Goal: Task Accomplishment & Management: Manage account settings

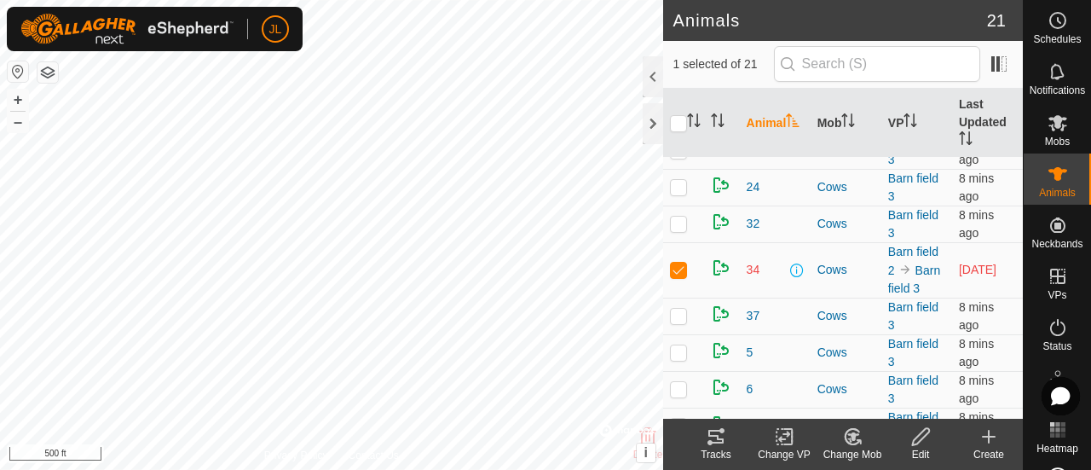
scroll to position [215, 0]
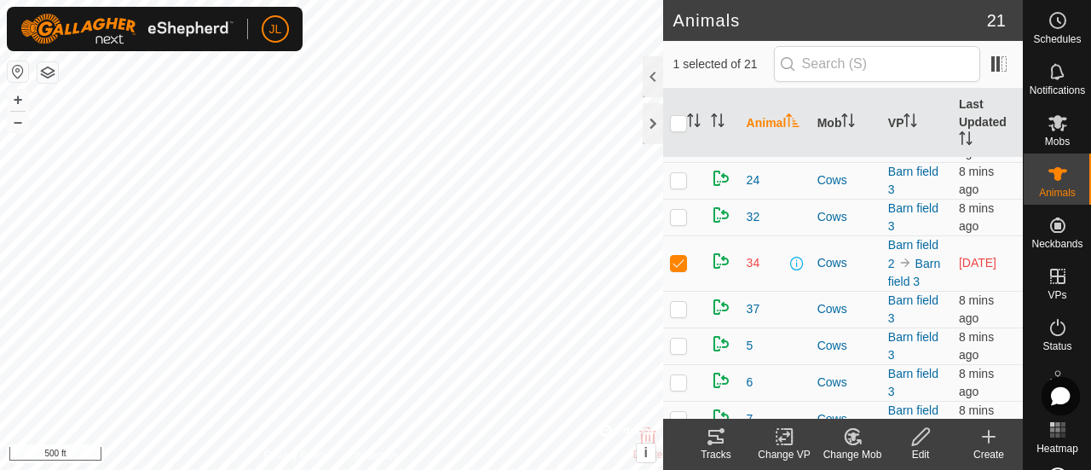
click at [681, 259] on p-checkbox at bounding box center [678, 263] width 17 height 14
checkbox input "false"
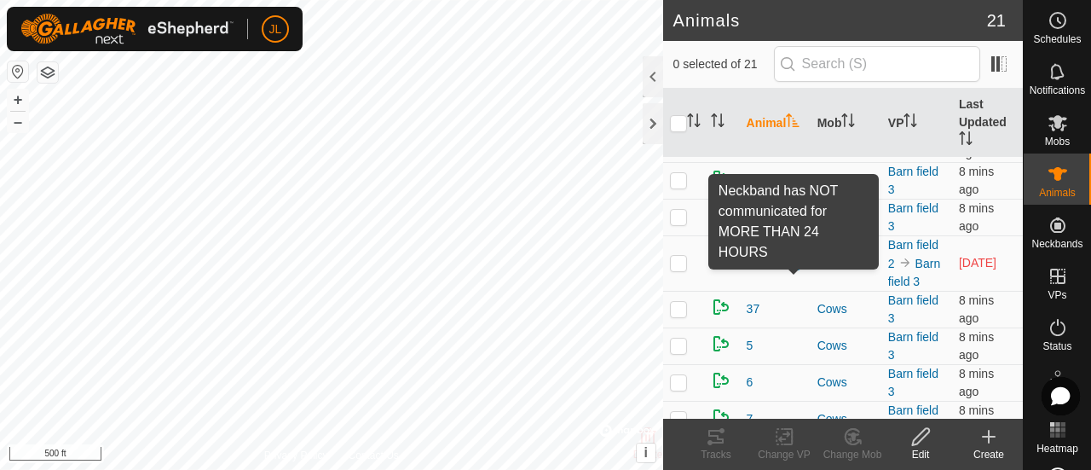
click at [796, 262] on span at bounding box center [797, 264] width 14 height 14
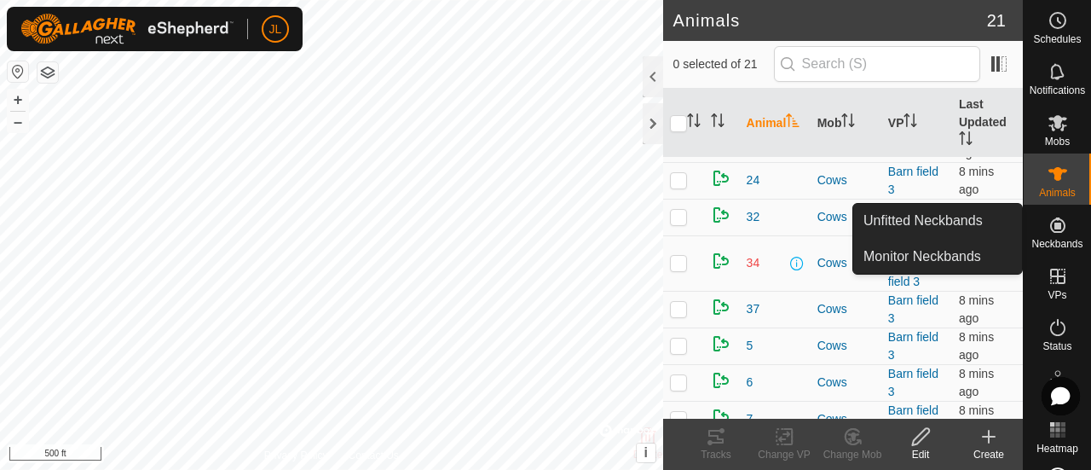
click at [1059, 227] on icon at bounding box center [1058, 225] width 20 height 20
click at [968, 265] on link "Monitor Neckbands" at bounding box center [938, 257] width 169 height 34
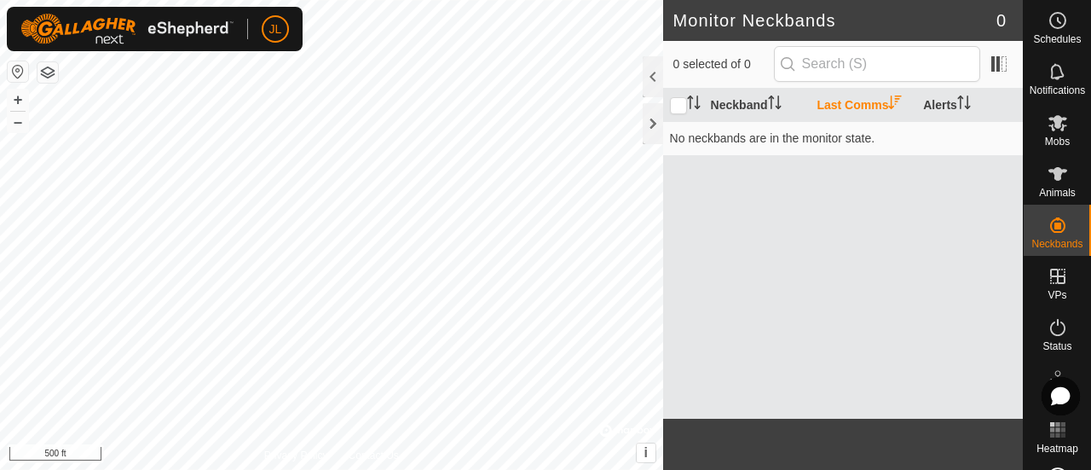
click at [854, 103] on th "Last Comms" at bounding box center [863, 105] width 107 height 33
click at [652, 115] on div at bounding box center [653, 123] width 20 height 41
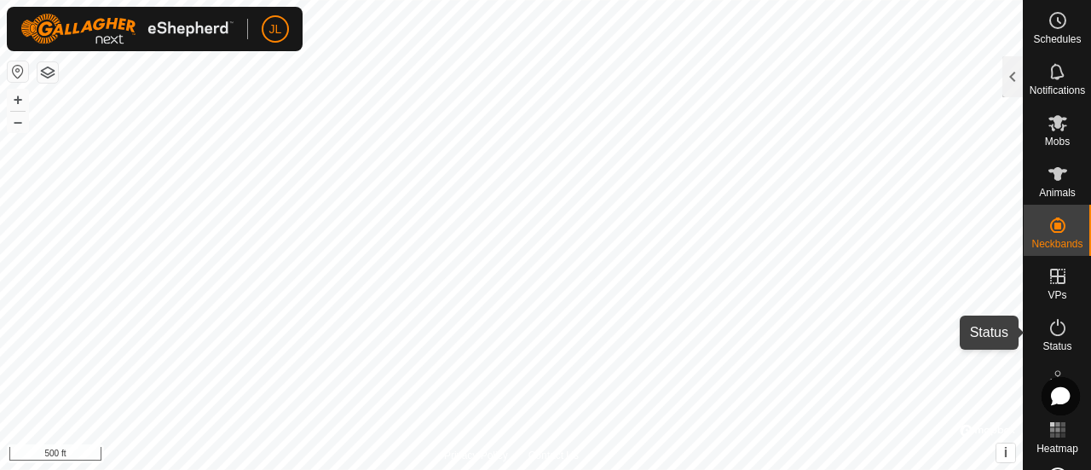
click at [1048, 321] on icon at bounding box center [1058, 327] width 20 height 20
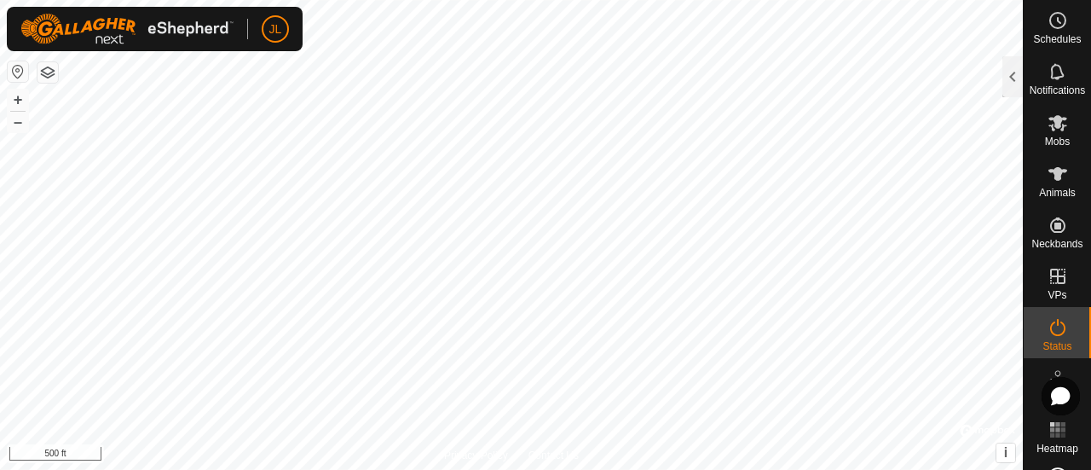
click at [1059, 336] on icon at bounding box center [1058, 327] width 20 height 20
click at [1013, 76] on div at bounding box center [1013, 76] width 20 height 41
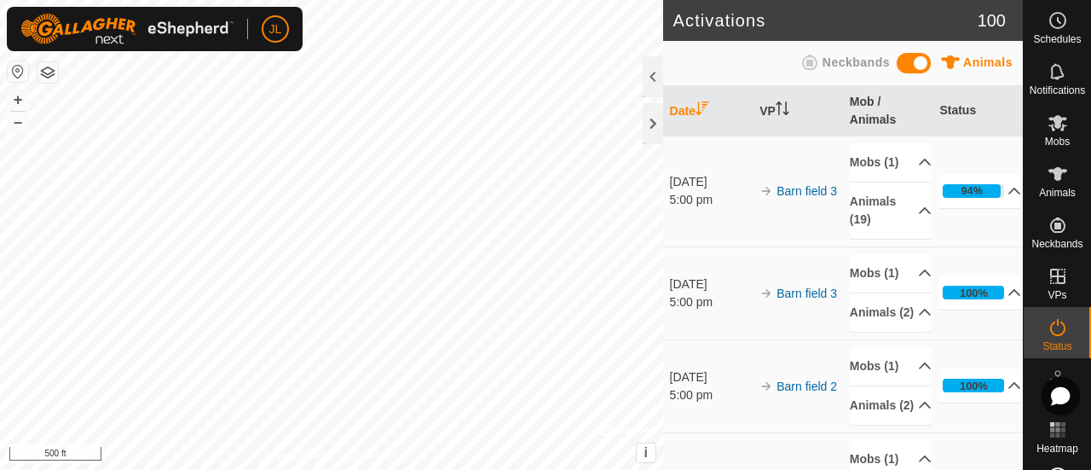
click at [848, 67] on span "Neckbands" at bounding box center [856, 62] width 67 height 14
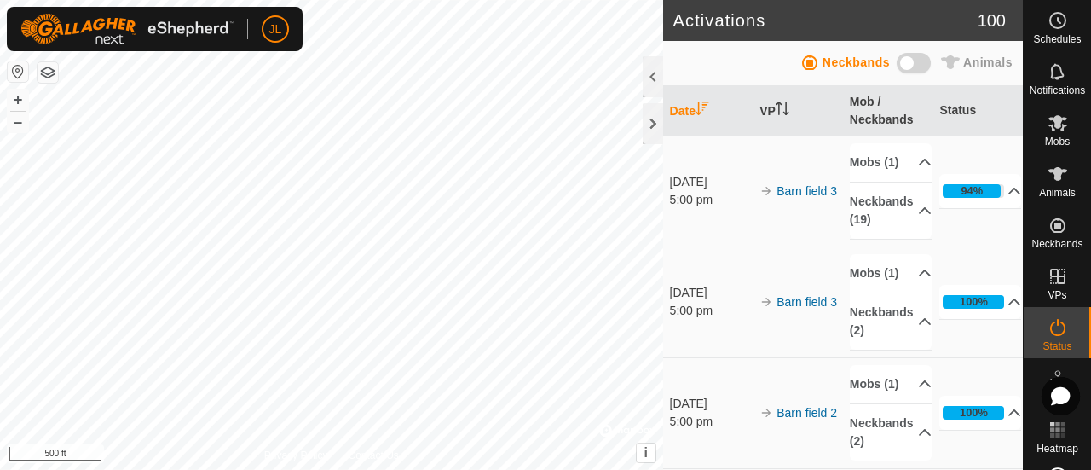
click at [844, 61] on span "Neckbands" at bounding box center [856, 62] width 67 height 14
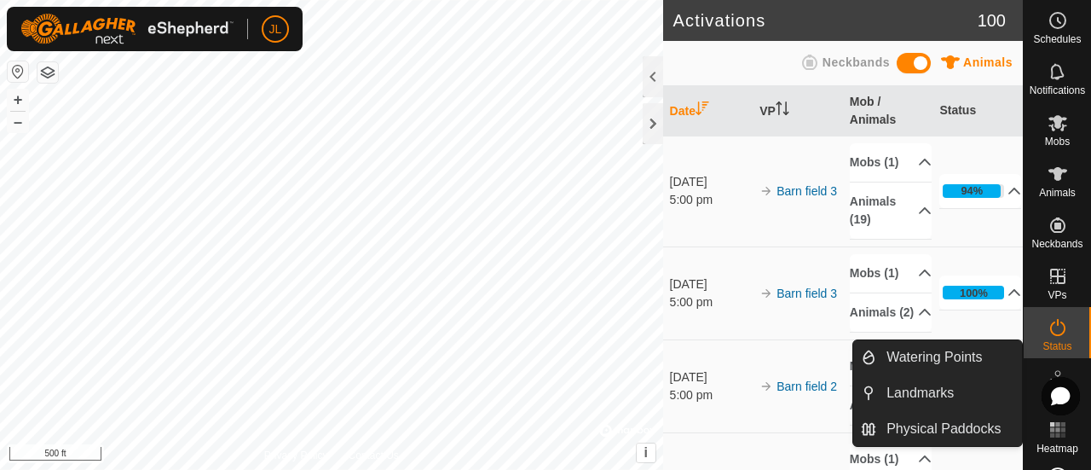
click at [1048, 372] on icon at bounding box center [1058, 378] width 20 height 20
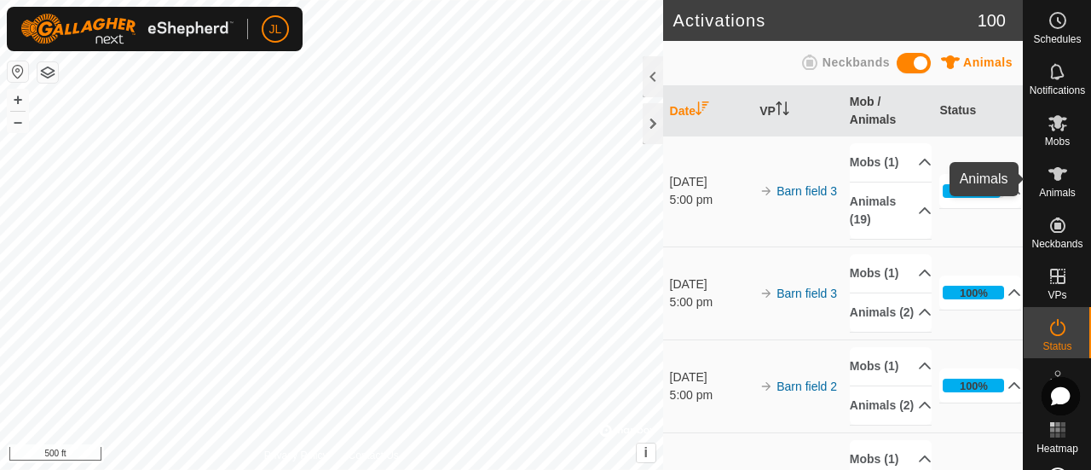
click at [1051, 175] on icon at bounding box center [1058, 174] width 19 height 14
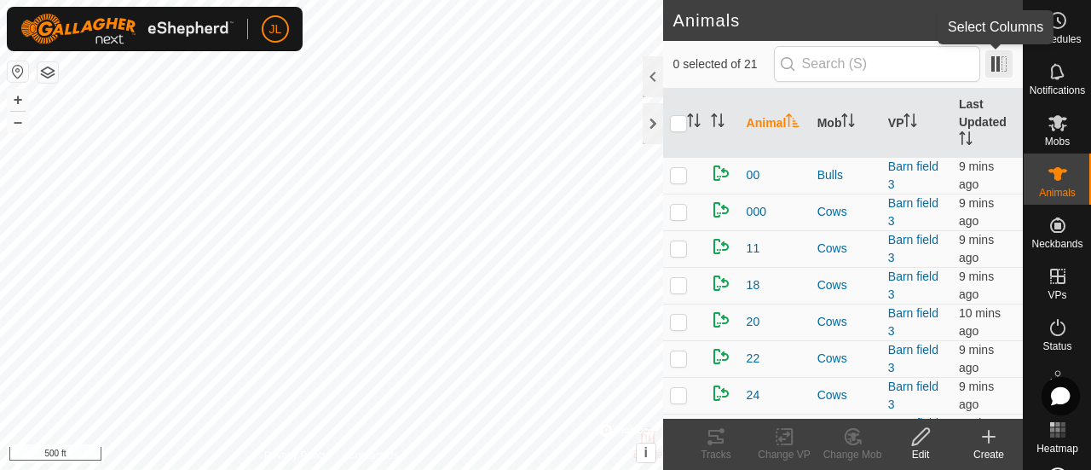
click at [997, 60] on span at bounding box center [999, 63] width 27 height 27
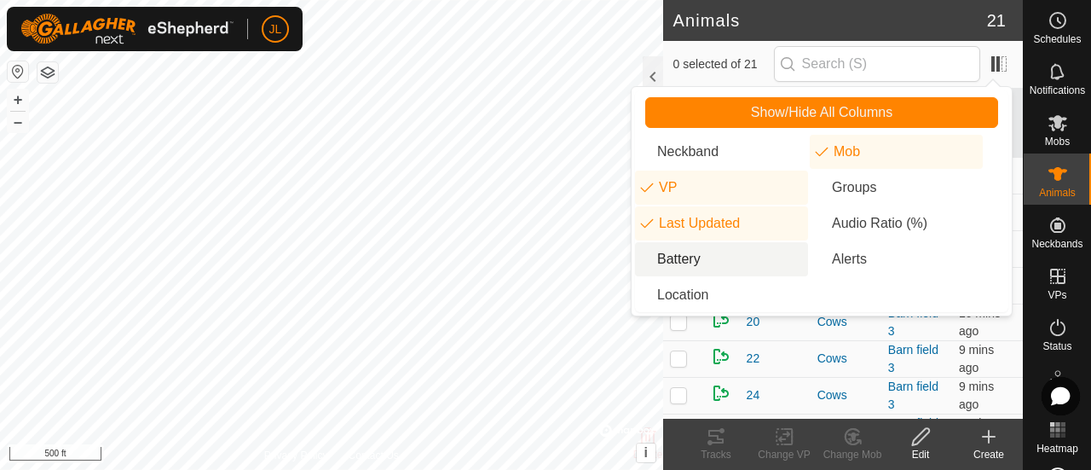
click at [691, 258] on li "Battery" at bounding box center [721, 259] width 173 height 34
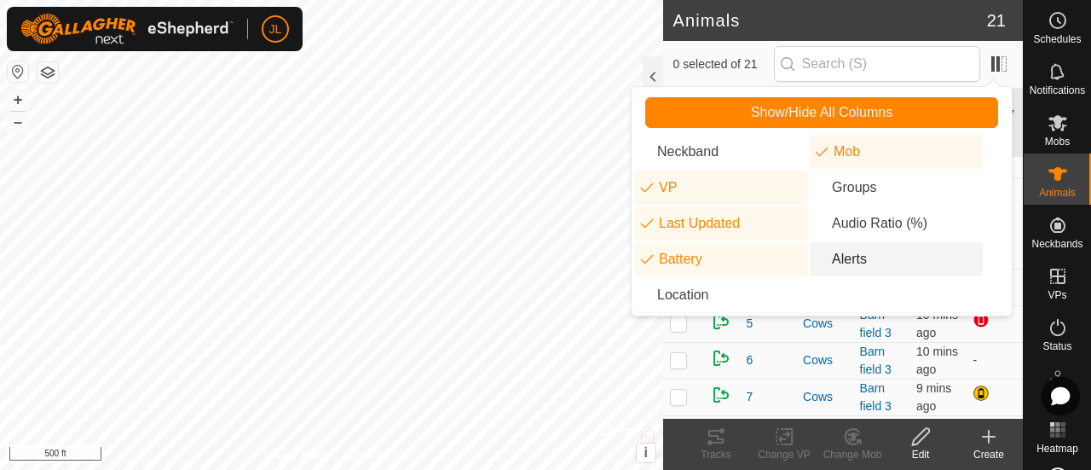
scroll to position [120, 0]
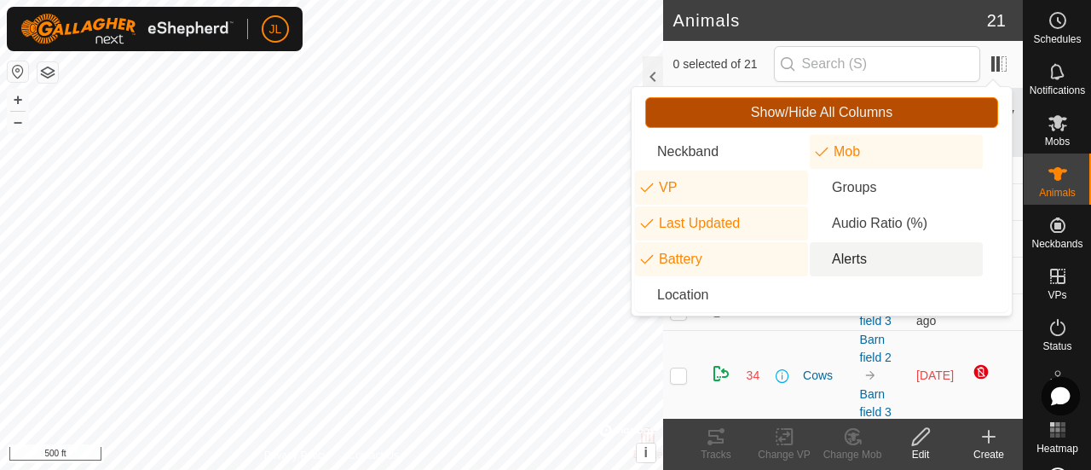
click at [886, 107] on span "Show/Hide All Columns" at bounding box center [822, 112] width 142 height 15
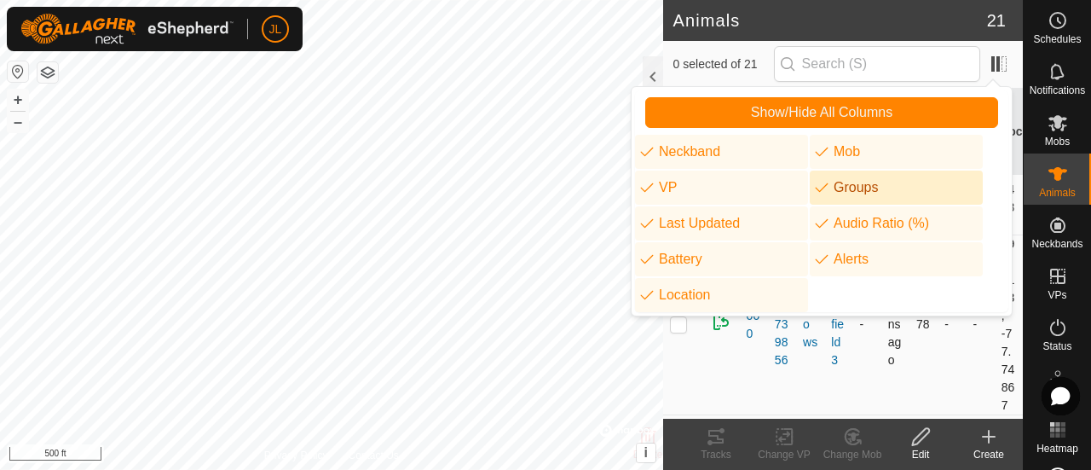
click at [966, 361] on td "-" at bounding box center [980, 324] width 28 height 180
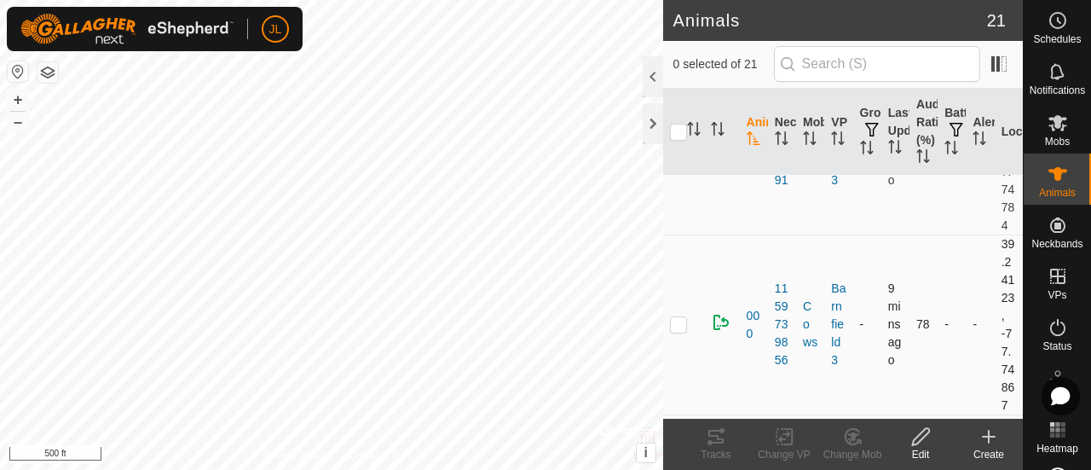
click at [966, 361] on td "-" at bounding box center [980, 324] width 28 height 180
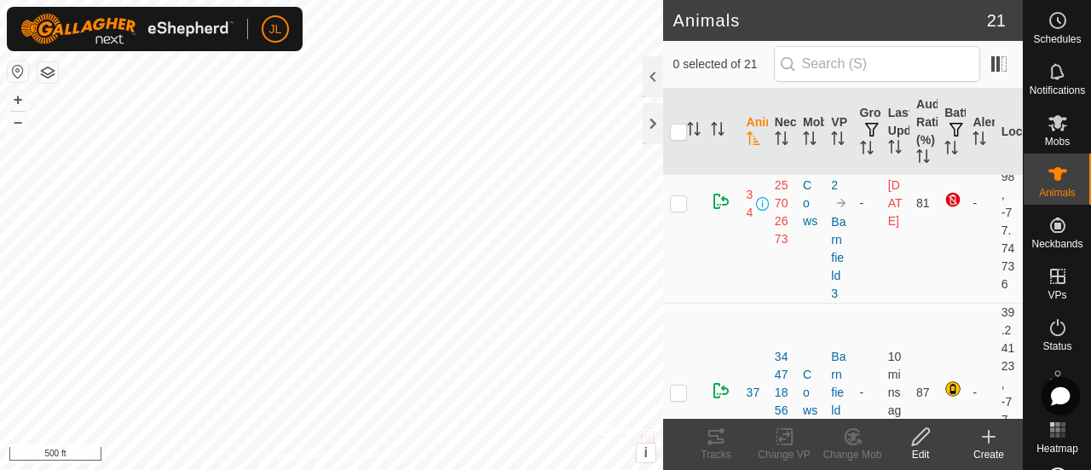
scroll to position [1475, 0]
click at [275, 37] on span "JL" at bounding box center [275, 29] width 13 height 18
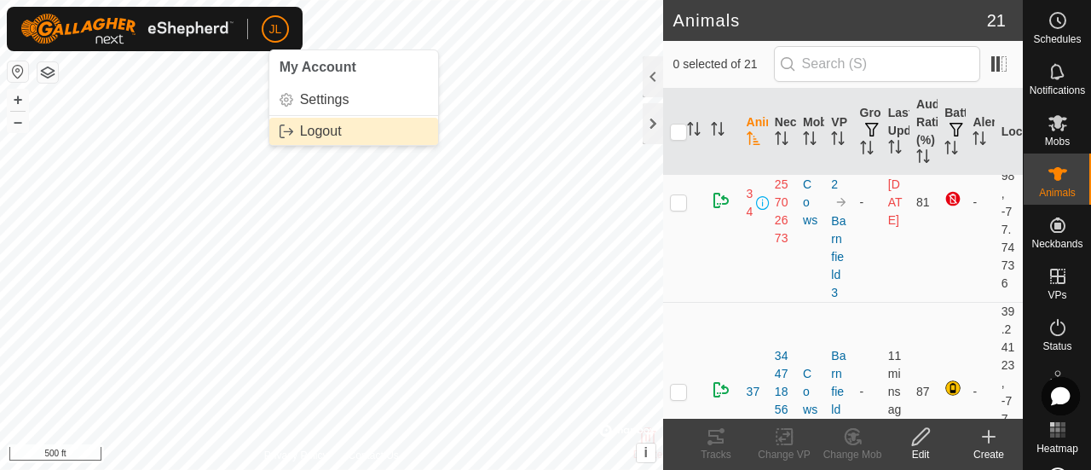
click at [310, 130] on link "Logout" at bounding box center [353, 131] width 169 height 27
